Goal: Task Accomplishment & Management: Use online tool/utility

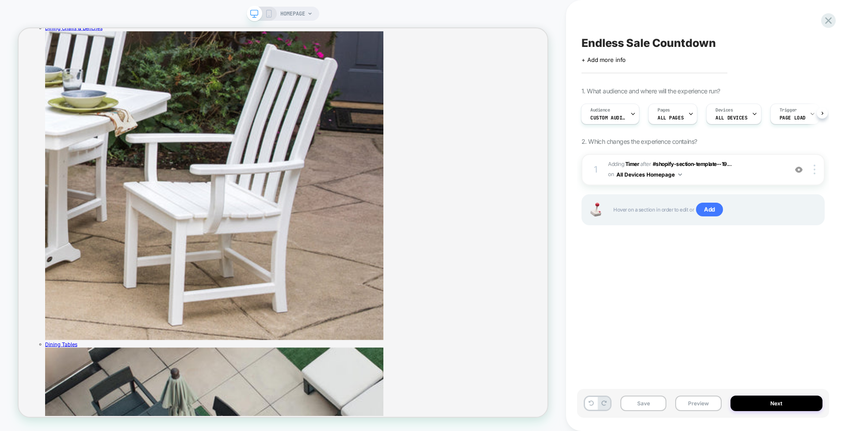
click at [0, 0] on div "Endless Sale Countdown Click to edit experience details + Add more info 1. What…" at bounding box center [0, 0] width 0 height 0
click at [268, 14] on icon at bounding box center [269, 14] width 8 height 8
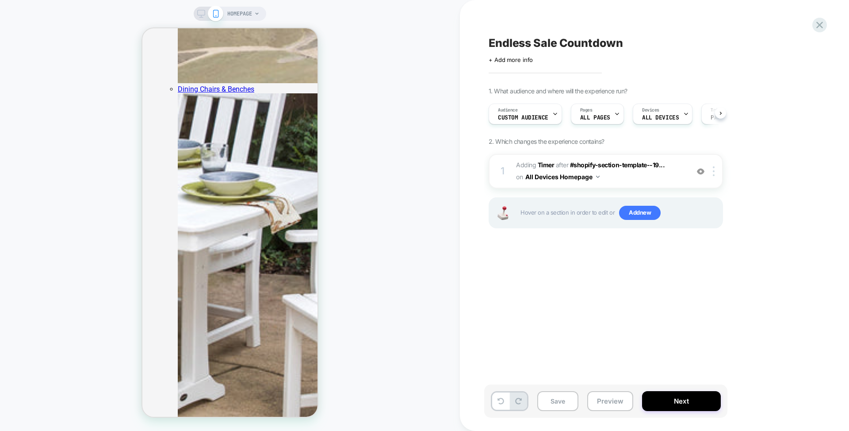
scroll to position [0, 0]
click at [0, 0] on icon at bounding box center [0, 0] width 0 height 0
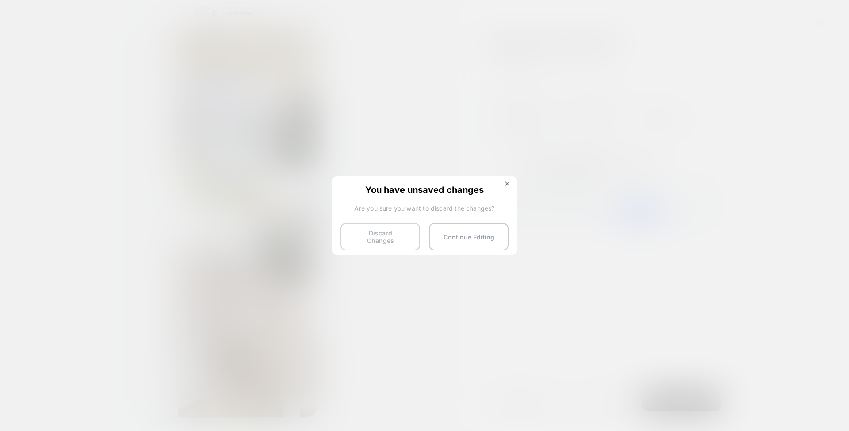
click at [399, 232] on button "Discard Changes" at bounding box center [380, 236] width 80 height 27
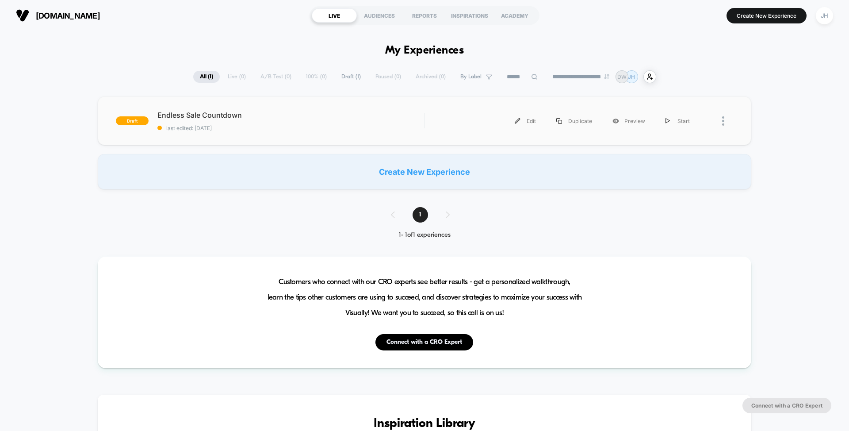
click at [476, 118] on div "Edit Duplicate Preview Start" at bounding box center [567, 121] width 266 height 20
